Goal: Task Accomplishment & Management: Use online tool/utility

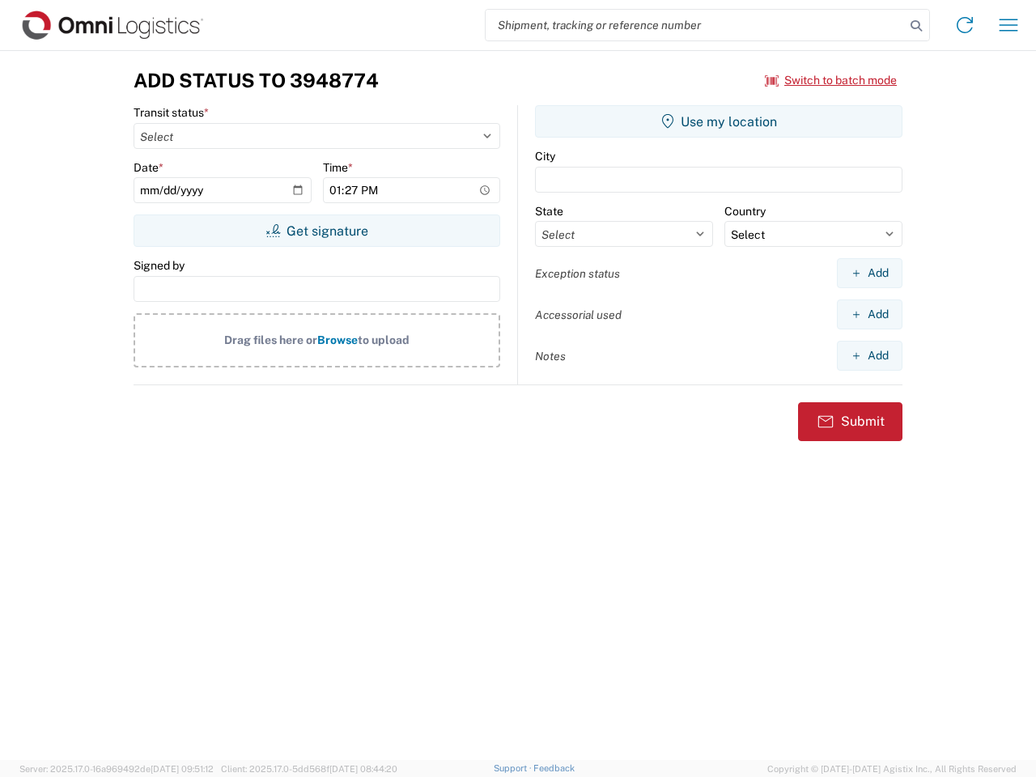
click at [695, 25] on input "search" at bounding box center [695, 25] width 419 height 31
click at [916, 26] on icon at bounding box center [916, 26] width 23 height 23
click at [965, 25] on icon at bounding box center [965, 25] width 26 height 26
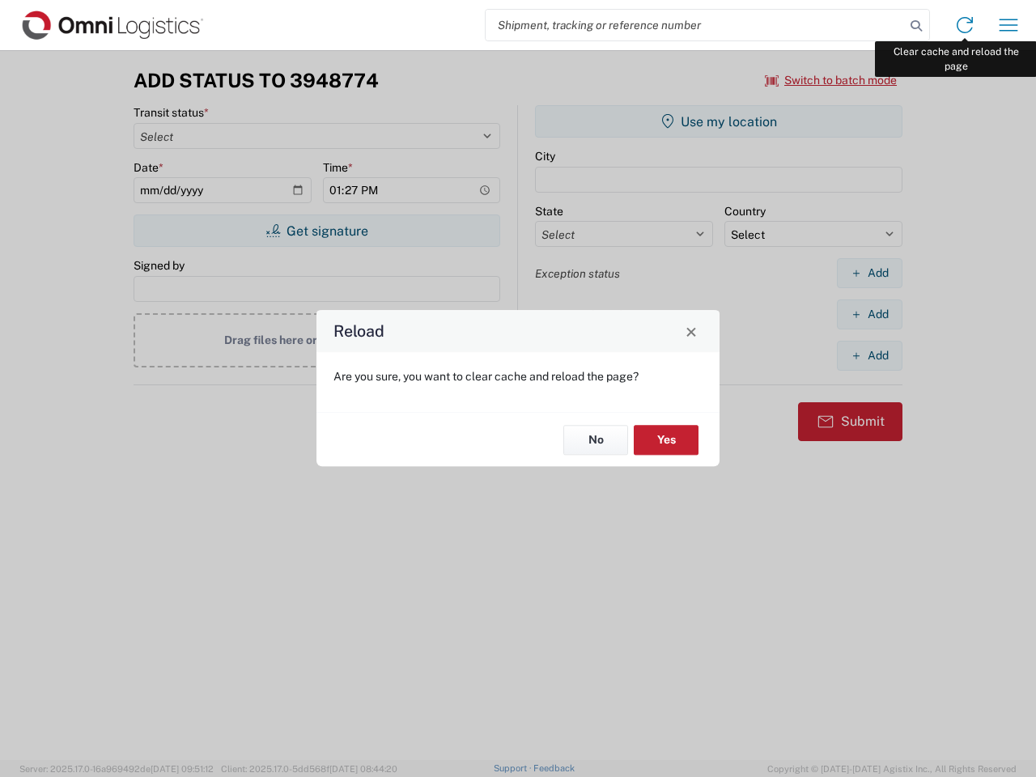
click at [1008, 25] on div "Reload Are you sure, you want to clear cache and reload the page? No Yes" at bounding box center [518, 388] width 1036 height 777
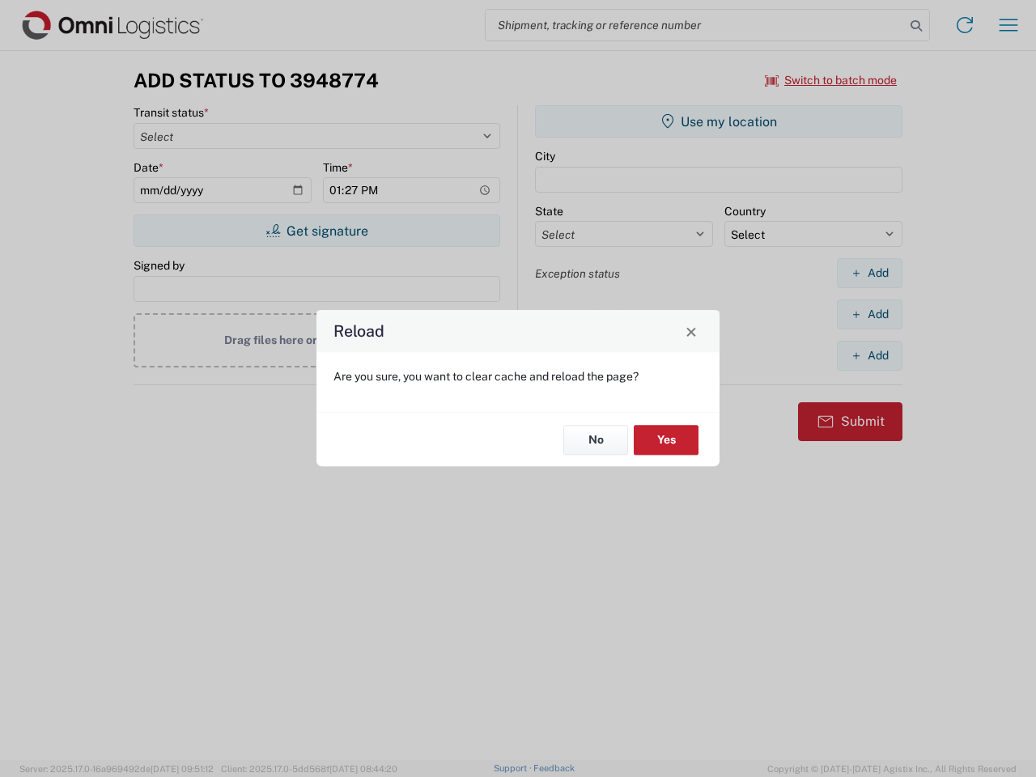
click at [831, 80] on div "Reload Are you sure, you want to clear cache and reload the page? No Yes" at bounding box center [518, 388] width 1036 height 777
click at [316, 231] on div "Reload Are you sure, you want to clear cache and reload the page? No Yes" at bounding box center [518, 388] width 1036 height 777
click at [719, 121] on div "Reload Are you sure, you want to clear cache and reload the page? No Yes" at bounding box center [518, 388] width 1036 height 777
click at [869, 273] on div "Reload Are you sure, you want to clear cache and reload the page? No Yes" at bounding box center [518, 388] width 1036 height 777
click at [869, 314] on div "Reload Are you sure, you want to clear cache and reload the page? No Yes" at bounding box center [518, 388] width 1036 height 777
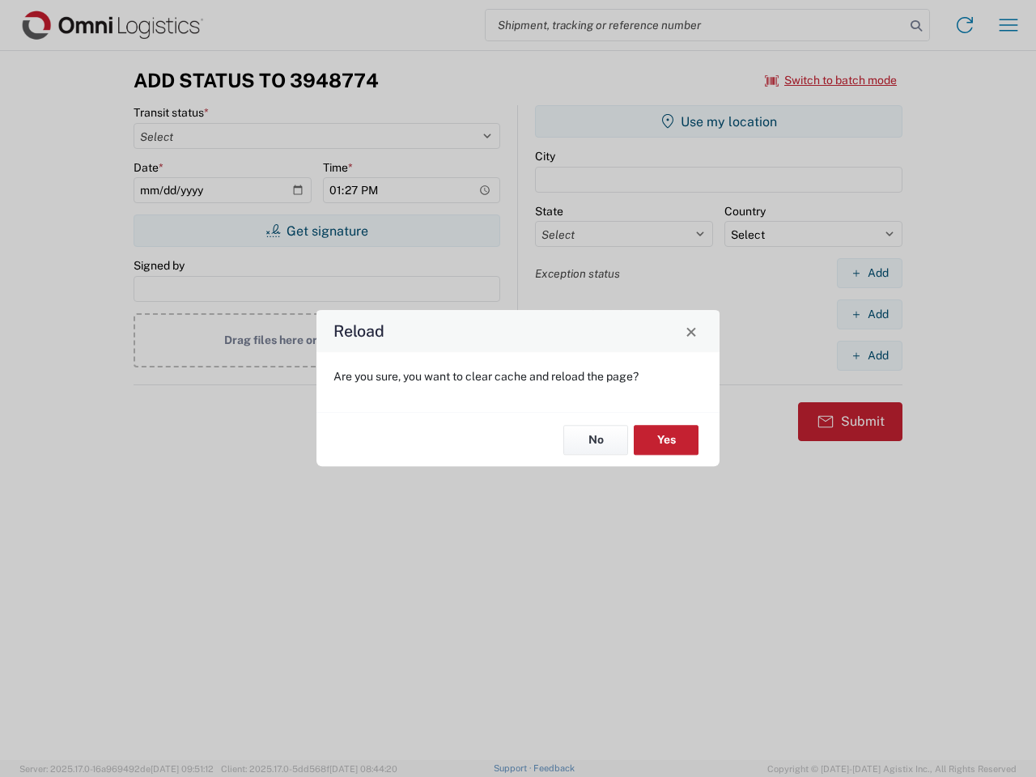
click at [869, 355] on div "Reload Are you sure, you want to clear cache and reload the page? No Yes" at bounding box center [518, 388] width 1036 height 777
